Goal: Check status: Check status

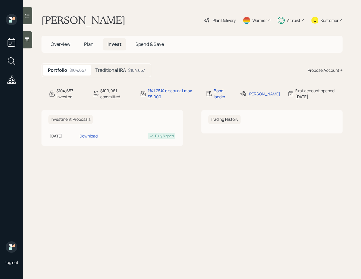
click at [135, 71] on div "$104,657" at bounding box center [136, 70] width 17 height 6
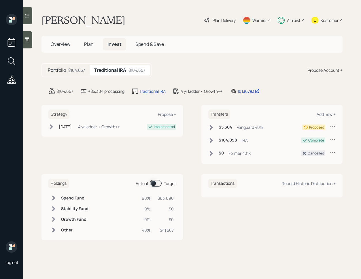
click at [52, 230] on icon at bounding box center [54, 230] width 6 height 6
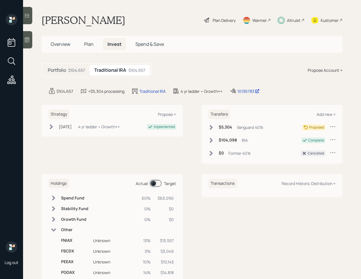
scroll to position [17, 0]
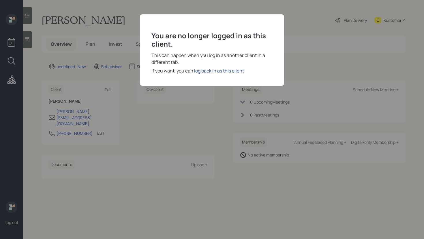
click at [225, 70] on div "log back in as this client" at bounding box center [219, 70] width 50 height 7
